Goal: Find specific page/section: Locate a particular part of the current website

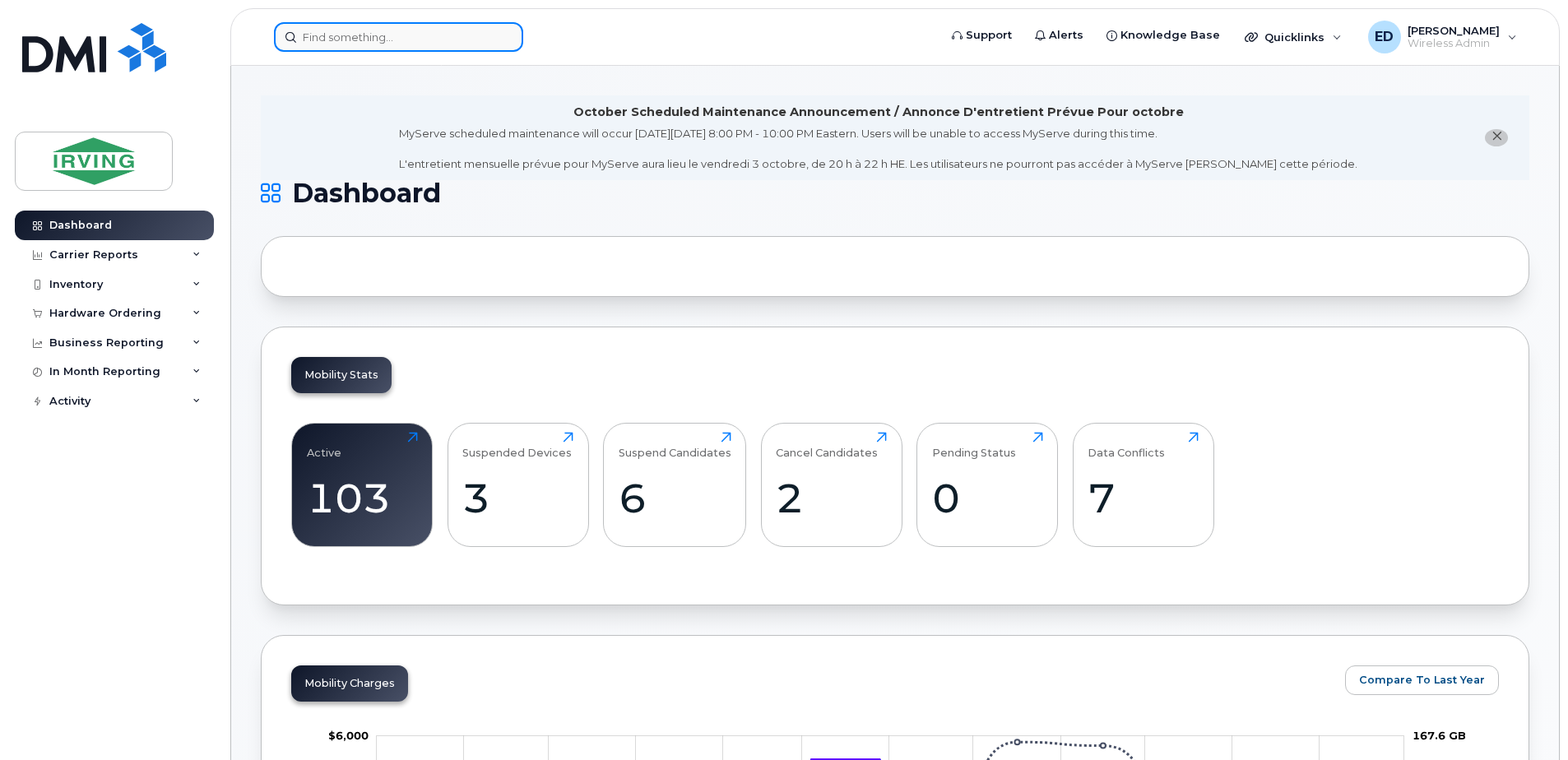
click at [471, 41] on input at bounding box center [398, 37] width 249 height 30
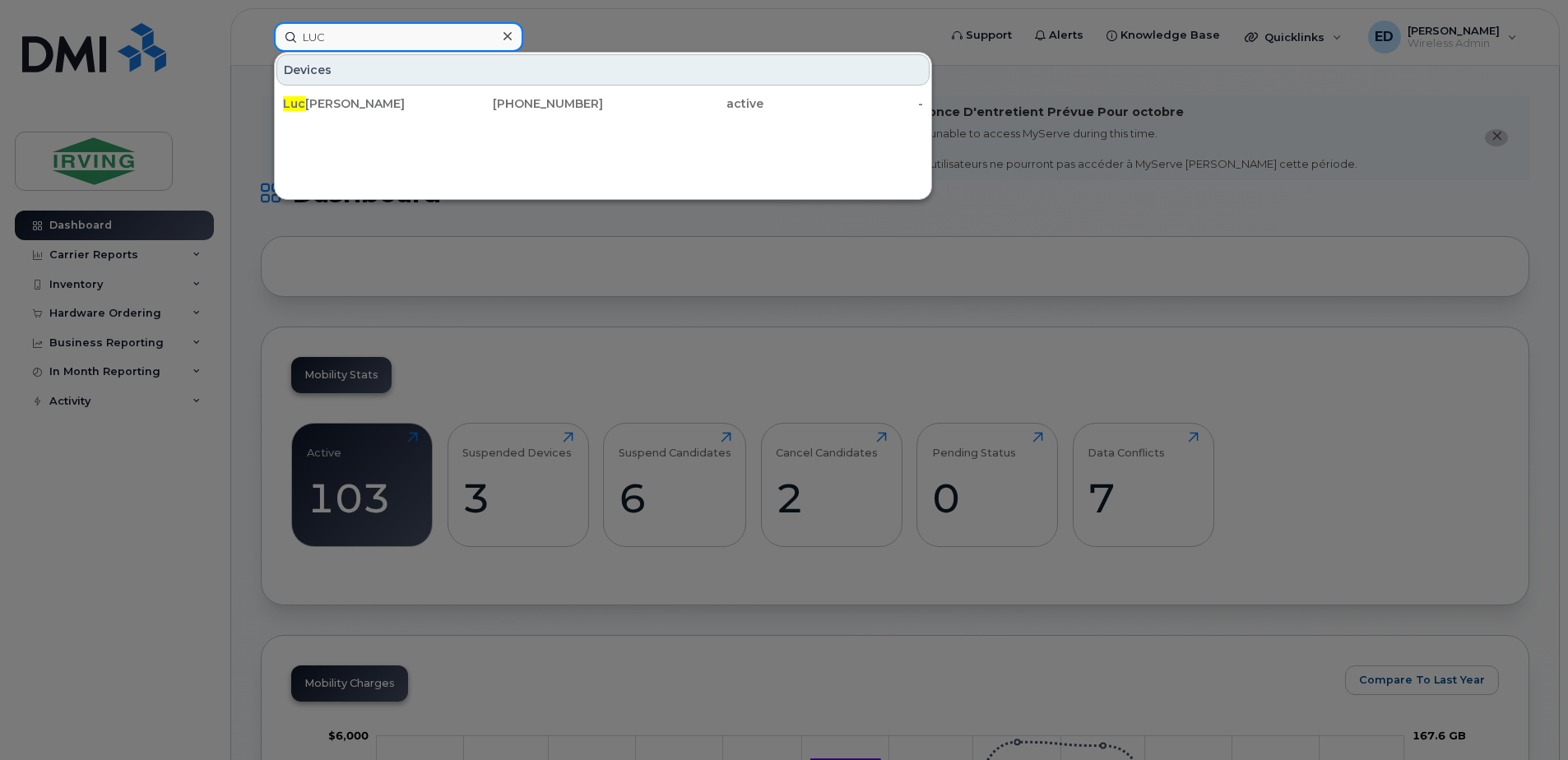
drag, startPoint x: 376, startPoint y: 39, endPoint x: 283, endPoint y: 35, distance: 93.1
click at [282, 40] on input "LUC" at bounding box center [398, 37] width 249 height 30
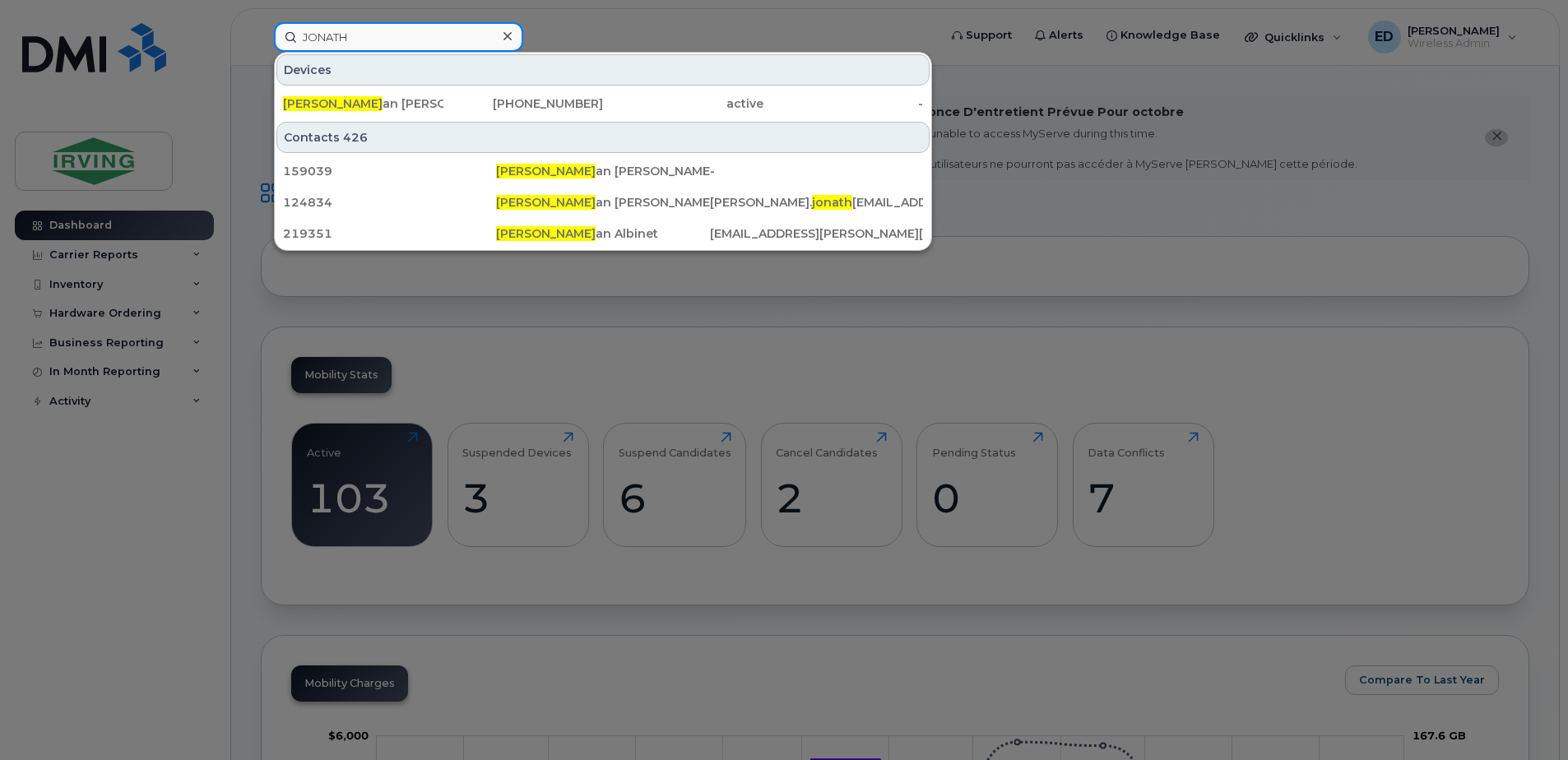
type input "JONATH"
click at [508, 35] on icon at bounding box center [507, 36] width 8 height 8
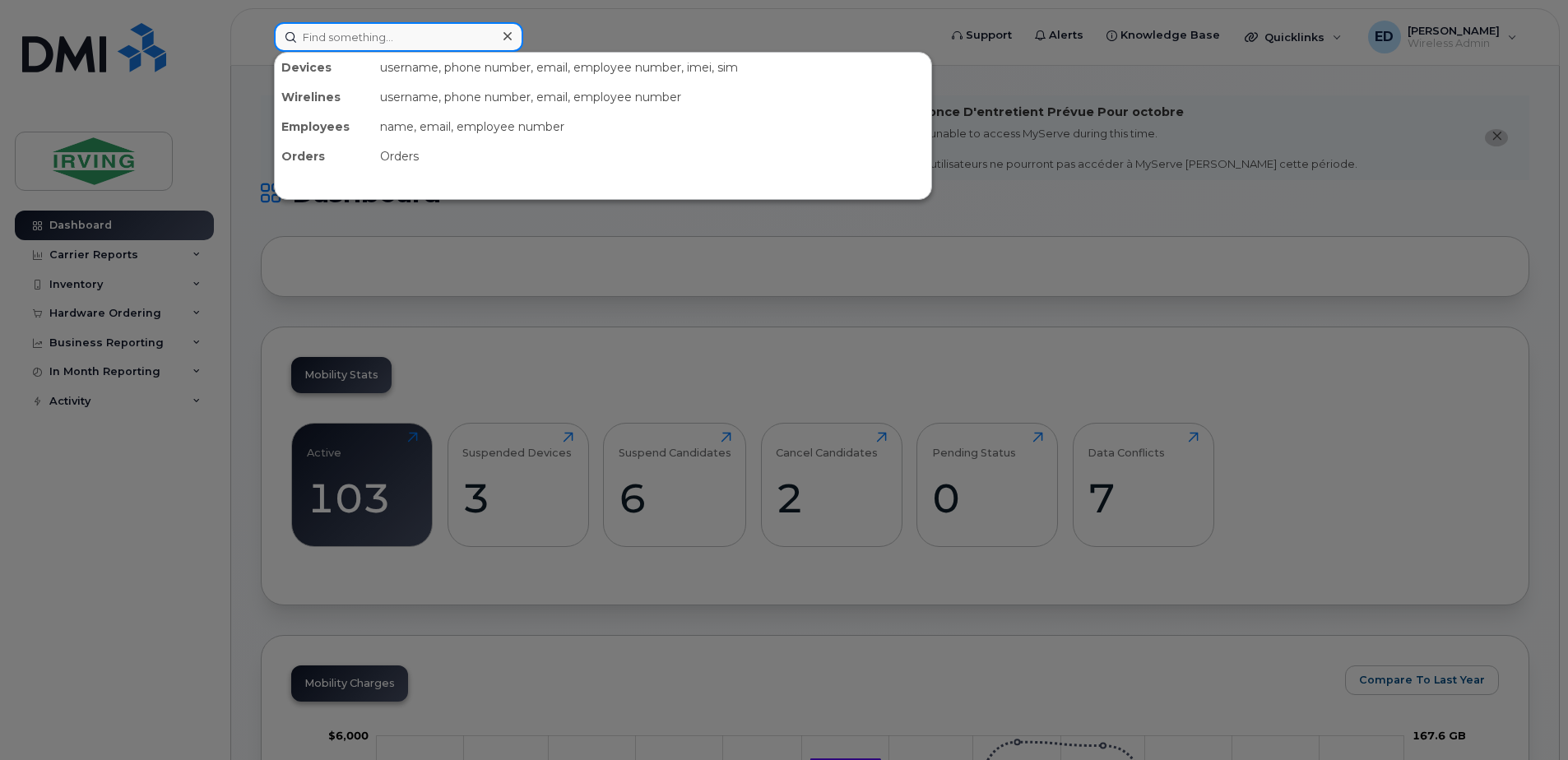
click at [468, 38] on input at bounding box center [398, 37] width 249 height 30
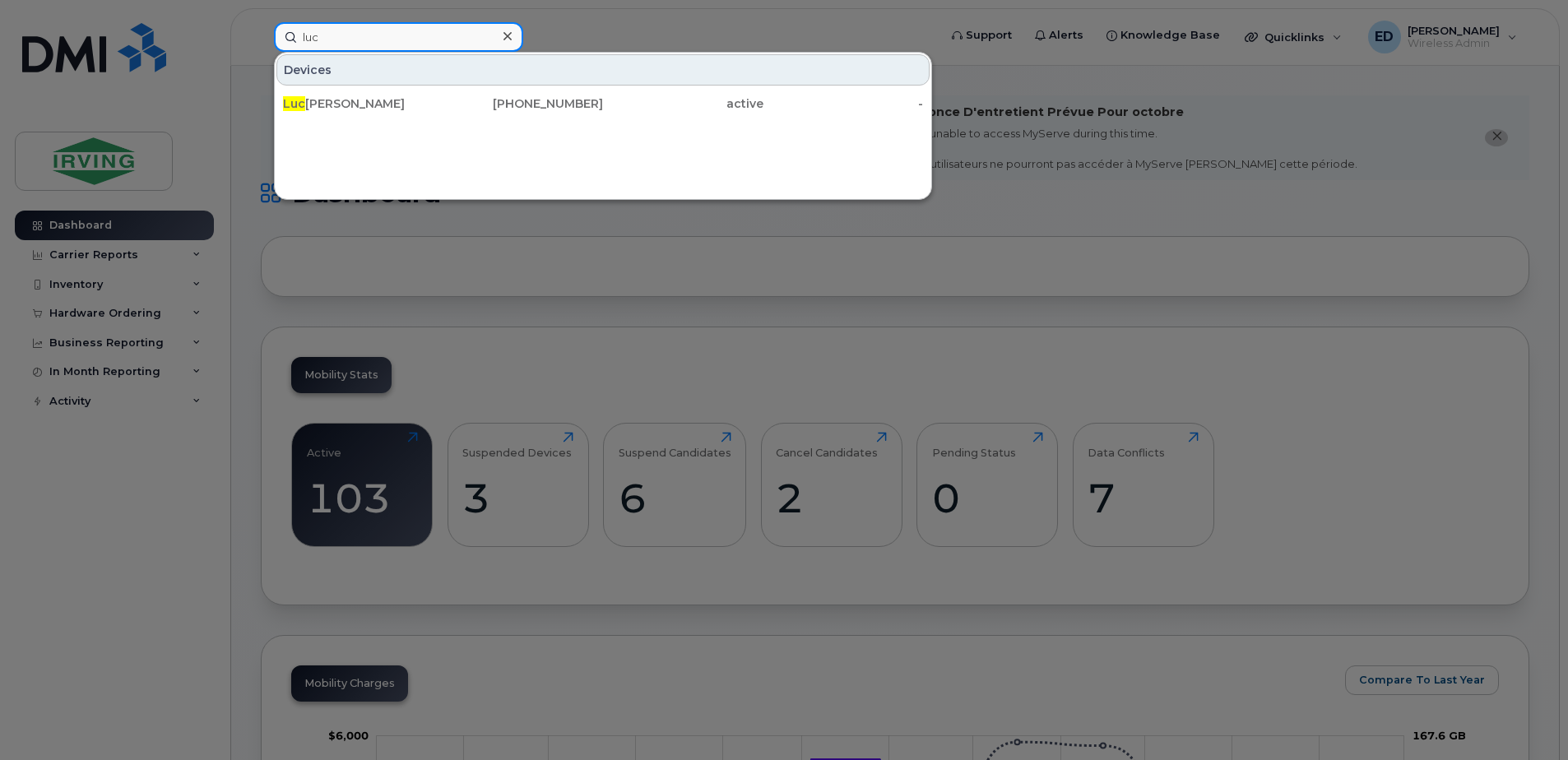
drag, startPoint x: 400, startPoint y: 41, endPoint x: 182, endPoint y: 20, distance: 219.0
click at [261, 22] on div "luc Devices Luc Collette 506-377-5098 active -" at bounding box center [600, 37] width 680 height 30
type input "jona"
click at [1016, 307] on div at bounding box center [784, 380] width 1568 height 760
